Goal: Task Accomplishment & Management: Manage account settings

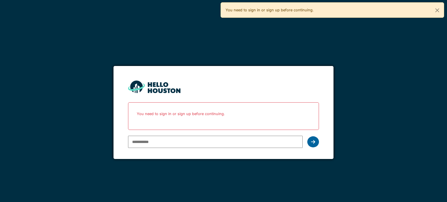
type input "**********"
click at [310, 141] on div at bounding box center [314, 142] width 12 height 11
